Goal: Task Accomplishment & Management: Manage account settings

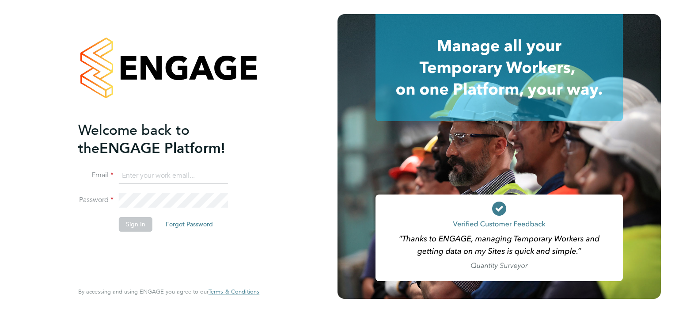
type input "[PERSON_NAME][EMAIL_ADDRESS][PERSON_NAME][DOMAIN_NAME]"
click at [136, 228] on button "Sign In" at bounding box center [136, 224] width 34 height 14
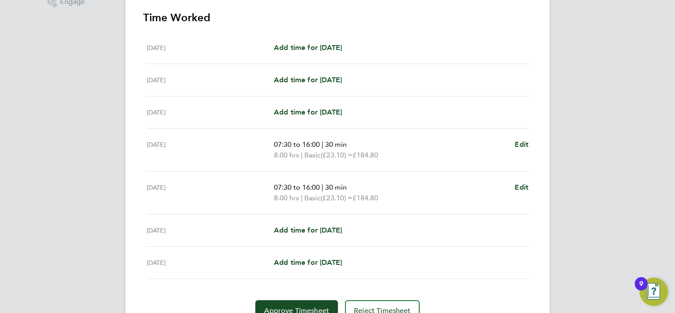
scroll to position [265, 0]
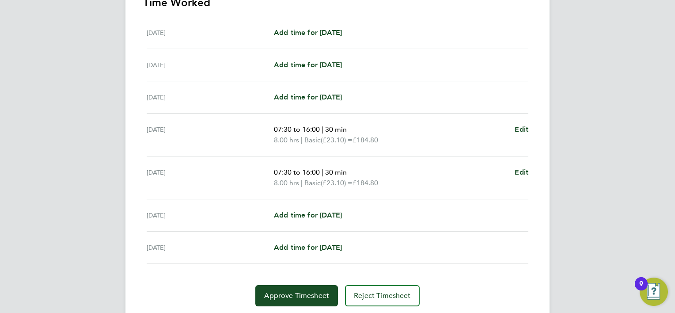
drag, startPoint x: 272, startPoint y: 127, endPoint x: 391, endPoint y: 182, distance: 131.6
click at [391, 182] on ul "Mon 18 Aug Add time for Mon 18 Aug Add time for Mon 18 Aug Tue 19 Aug Add time …" at bounding box center [337, 140] width 389 height 247
click at [571, 168] on div "NE Nora El Gendy Notifications 20 Applications: Network Sites Jobs Placements C…" at bounding box center [337, 38] width 675 height 607
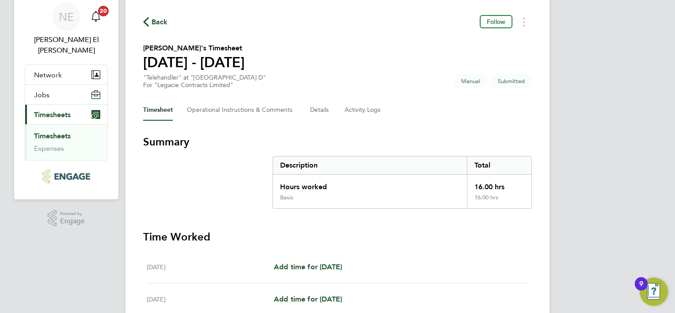
scroll to position [27, 0]
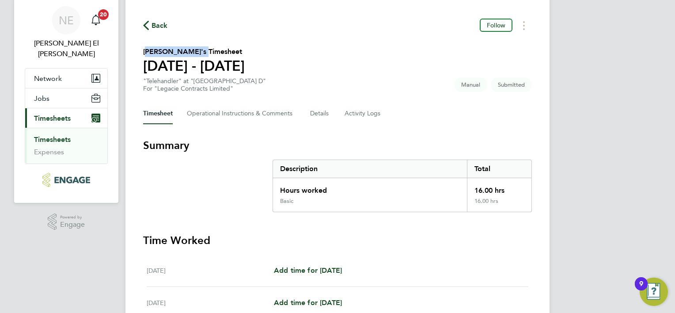
drag, startPoint x: 143, startPoint y: 52, endPoint x: 191, endPoint y: 52, distance: 48.1
click at [191, 52] on h2 "William Hives's Timesheet" at bounding box center [194, 51] width 102 height 11
copy h2 "William Hives's"
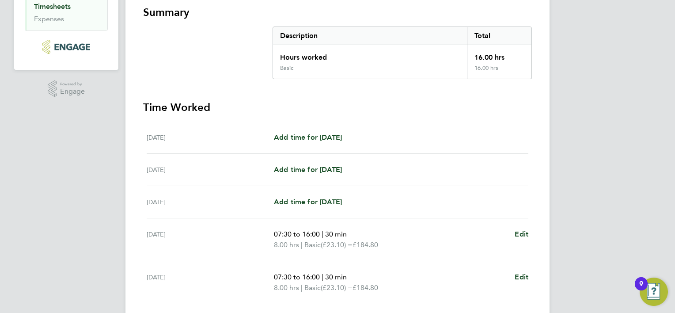
scroll to position [204, 0]
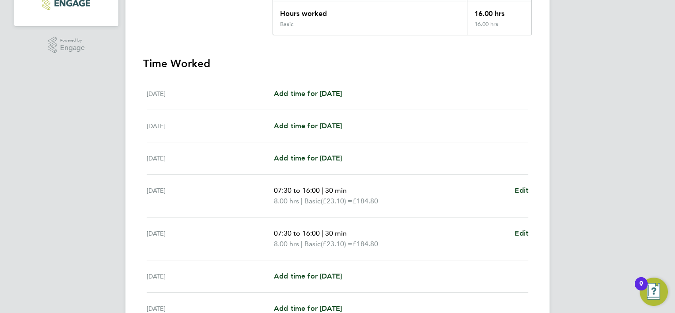
click at [568, 109] on div "NE Nora El Gendy Notifications 20 Applications: Network Sites Jobs Placements C…" at bounding box center [337, 99] width 675 height 607
click at [514, 233] on div "07:30 to 16:00 | 30 min 8.00 hrs | Basic (£23.10) = £184.80 Edit" at bounding box center [401, 238] width 254 height 21
click at [519, 232] on span "Edit" at bounding box center [522, 233] width 14 height 8
select select "30"
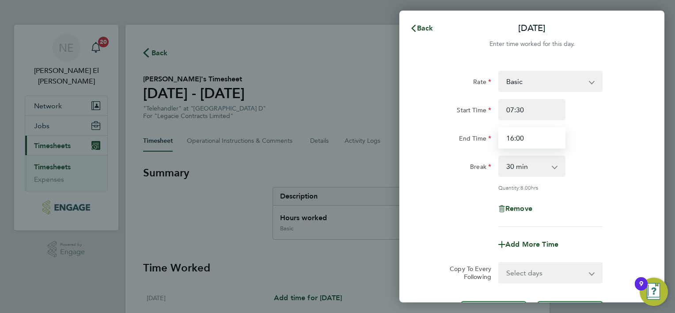
click at [532, 140] on input "16:00" at bounding box center [531, 137] width 67 height 21
click at [512, 138] on input "16:00" at bounding box center [531, 137] width 67 height 21
type input "14:00"
click at [617, 133] on div "End Time 14:00" at bounding box center [532, 137] width 223 height 21
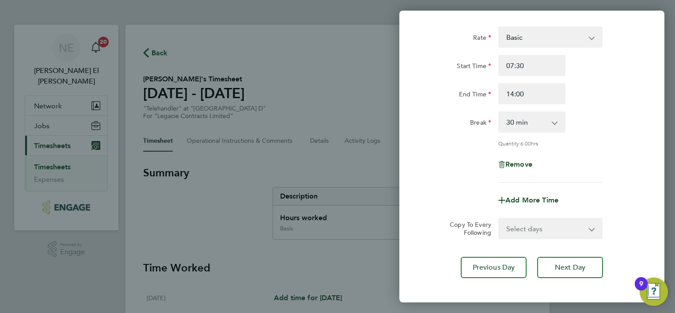
scroll to position [86, 0]
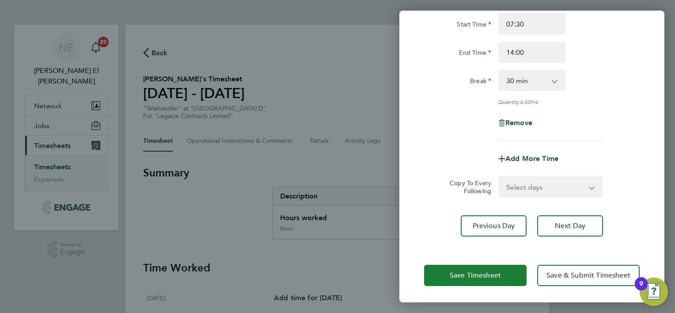
click at [479, 277] on span "Save Timesheet" at bounding box center [475, 275] width 51 height 9
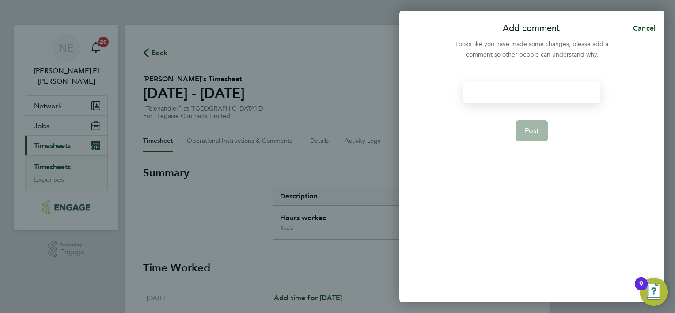
click at [519, 91] on div at bounding box center [531, 91] width 136 height 21
click at [527, 128] on span "Post" at bounding box center [532, 130] width 15 height 9
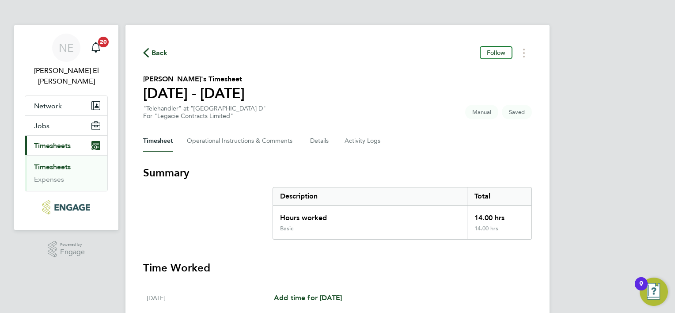
scroll to position [292, 0]
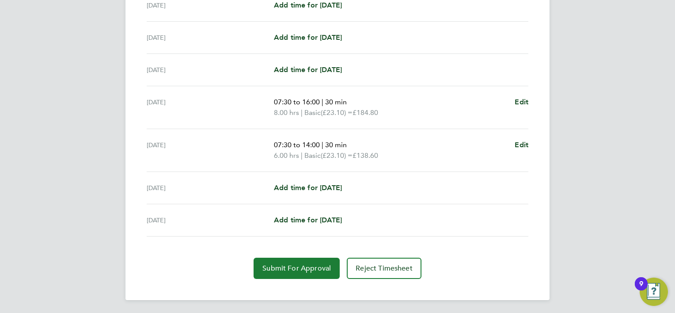
click at [312, 267] on span "Submit For Approval" at bounding box center [296, 268] width 68 height 9
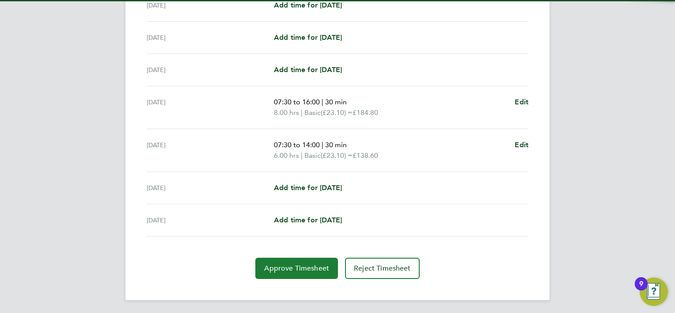
click at [312, 267] on span "Approve Timesheet" at bounding box center [296, 268] width 65 height 9
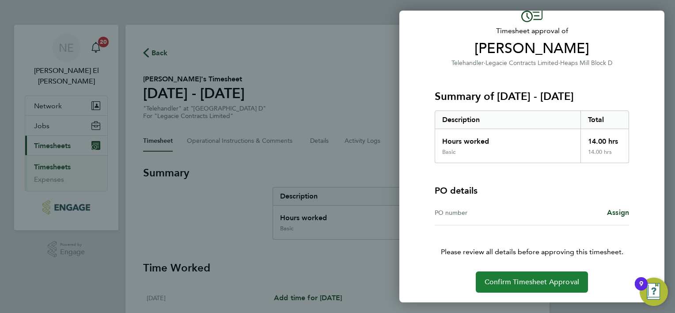
scroll to position [49, 0]
click at [519, 283] on span "Confirm Timesheet Approval" at bounding box center [532, 281] width 95 height 9
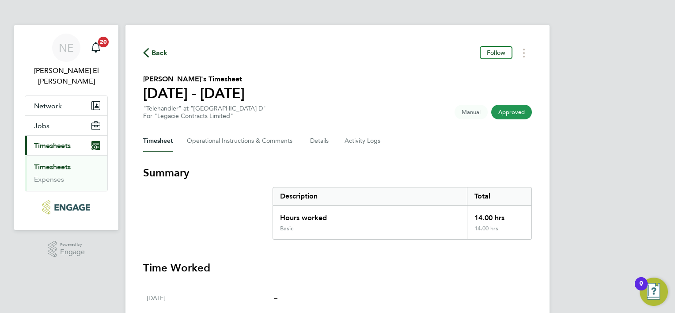
click at [55, 163] on link "Timesheets" at bounding box center [52, 167] width 37 height 8
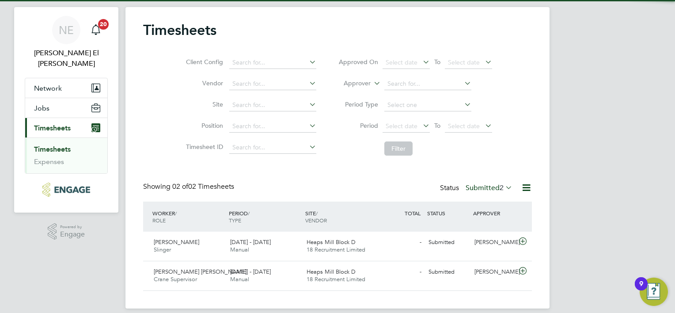
scroll to position [27, 0]
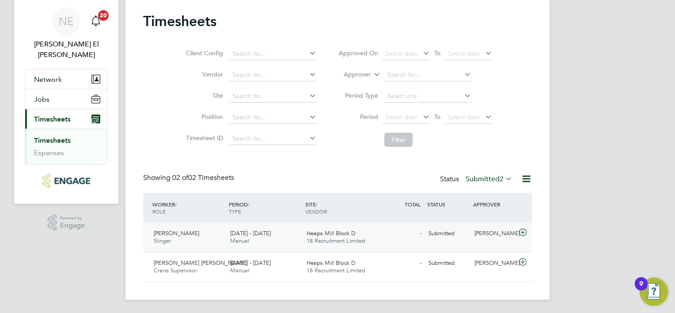
click at [169, 242] on span "Slinger" at bounding box center [162, 241] width 17 height 8
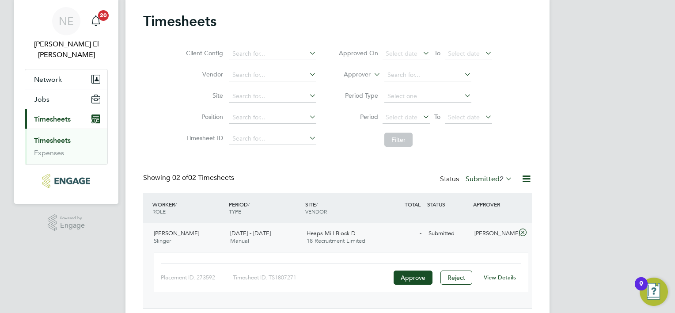
click at [500, 277] on link "View Details" at bounding box center [500, 277] width 32 height 8
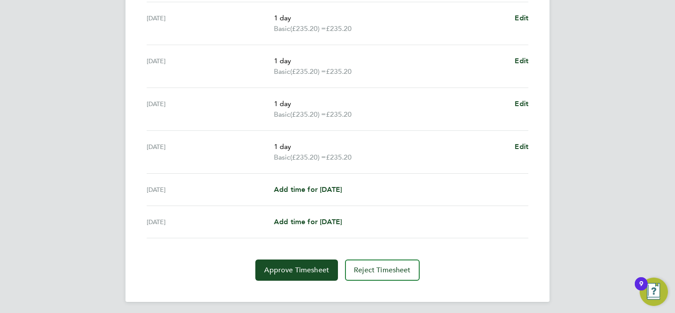
scroll to position [324, 0]
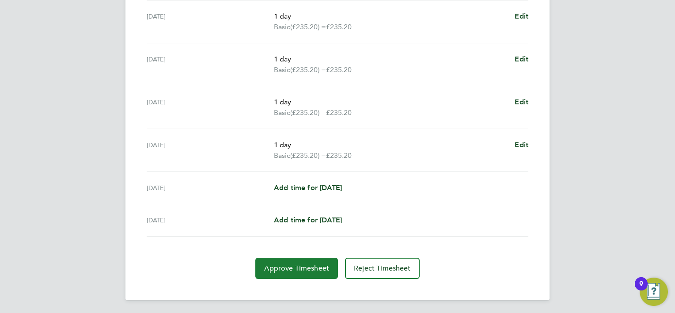
click at [260, 260] on button "Approve Timesheet" at bounding box center [296, 268] width 83 height 21
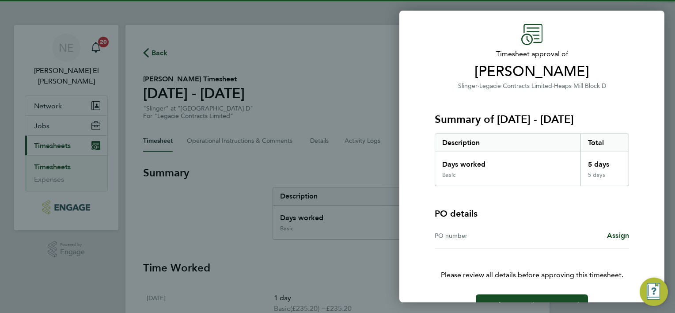
scroll to position [49, 0]
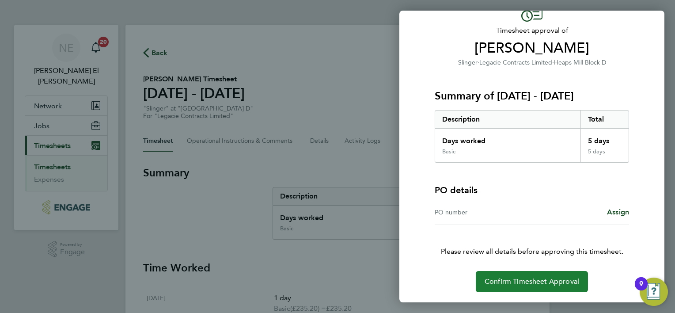
click at [570, 272] on button "Confirm Timesheet Approval" at bounding box center [532, 281] width 112 height 21
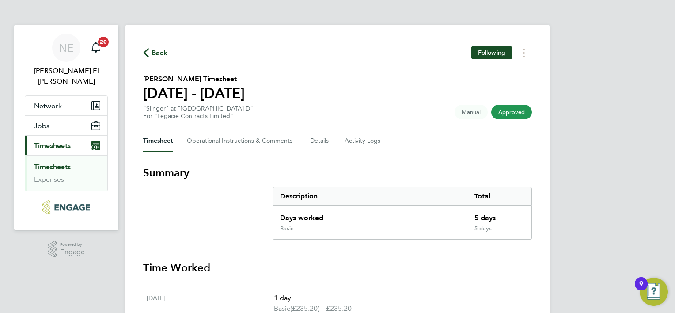
click at [38, 163] on link "Timesheets" at bounding box center [52, 167] width 37 height 8
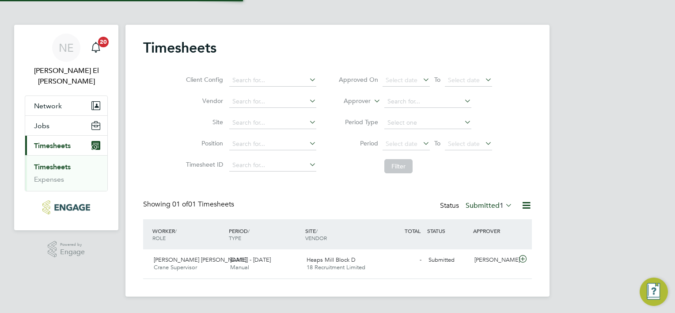
scroll to position [22, 77]
click at [350, 264] on span "18 Recruitment Limited" at bounding box center [336, 267] width 59 height 8
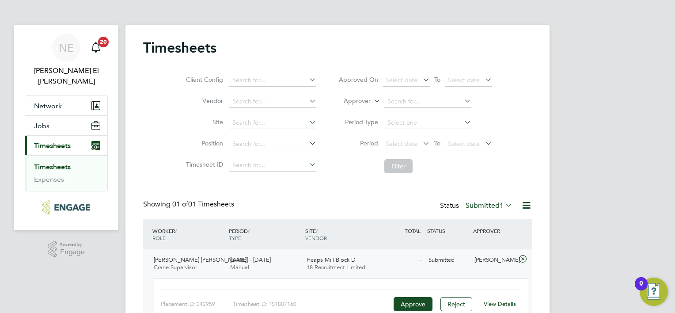
click at [495, 301] on link "View Details" at bounding box center [500, 304] width 32 height 8
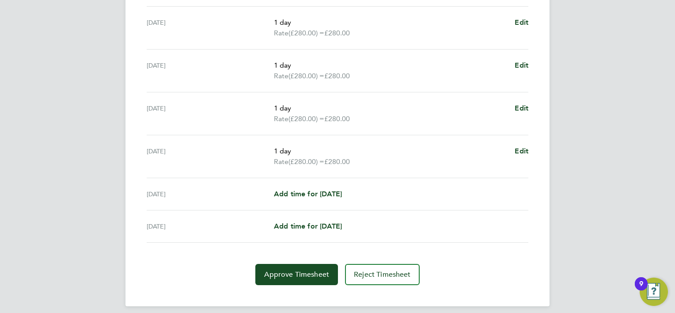
scroll to position [324, 0]
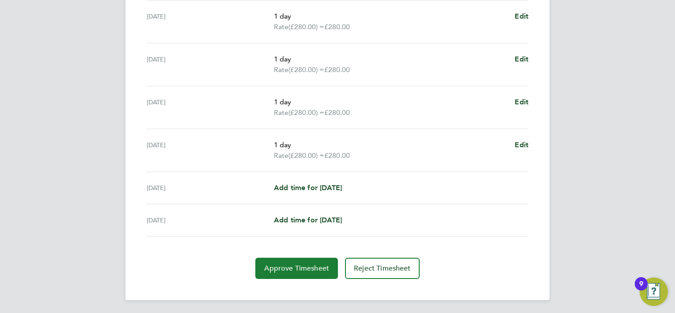
click at [263, 276] on button "Approve Timesheet" at bounding box center [296, 268] width 83 height 21
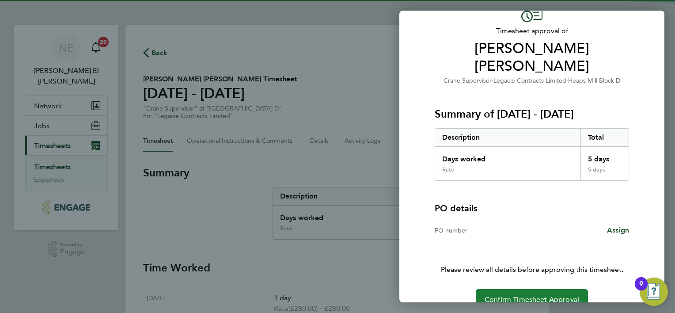
scroll to position [49, 0]
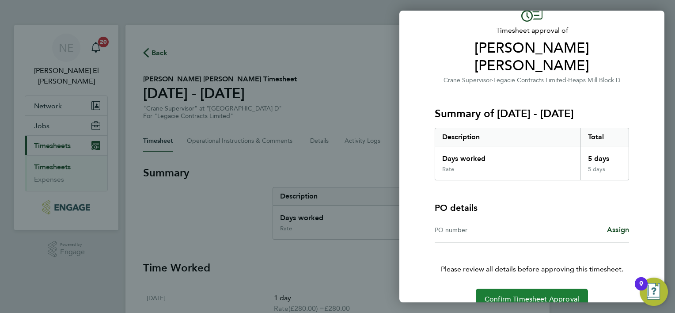
click at [564, 288] on button "Confirm Timesheet Approval" at bounding box center [532, 298] width 112 height 21
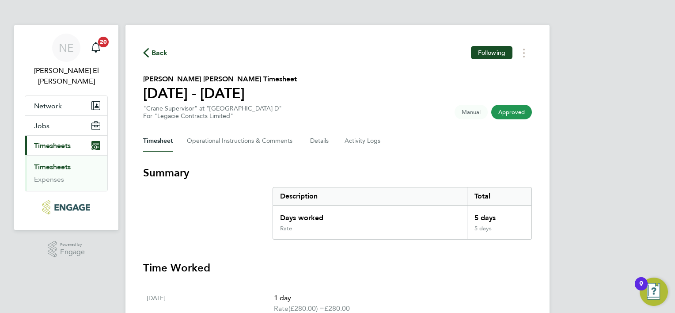
click at [53, 163] on link "Timesheets" at bounding box center [52, 167] width 37 height 8
